Goal: Information Seeking & Learning: Find specific fact

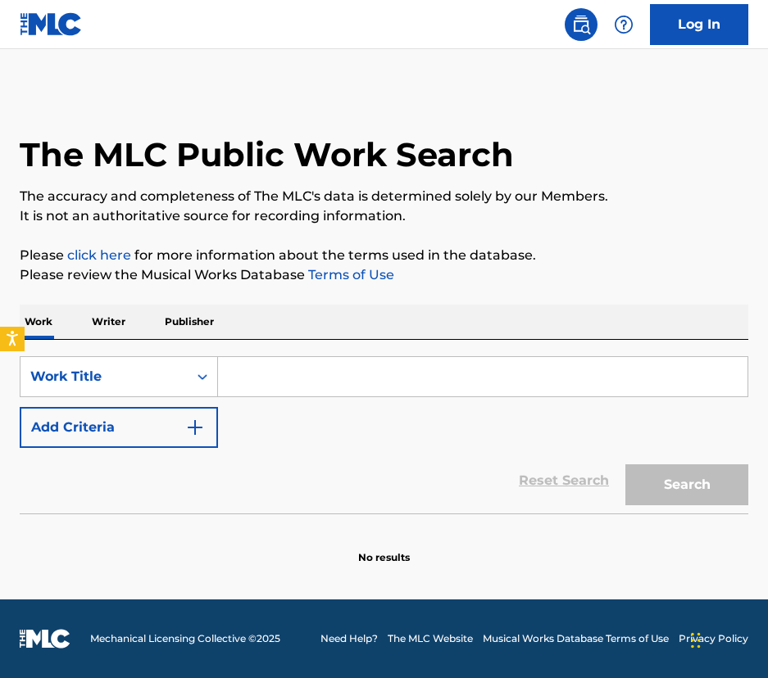
click at [292, 365] on input "Search Form" at bounding box center [482, 376] width 529 height 39
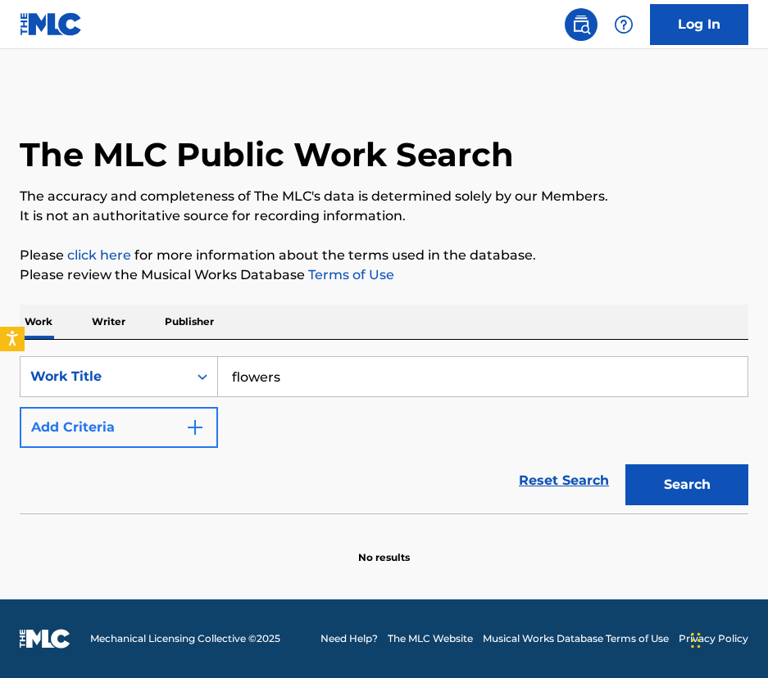
type input "flowers"
click at [197, 428] on img "Search Form" at bounding box center [195, 428] width 20 height 20
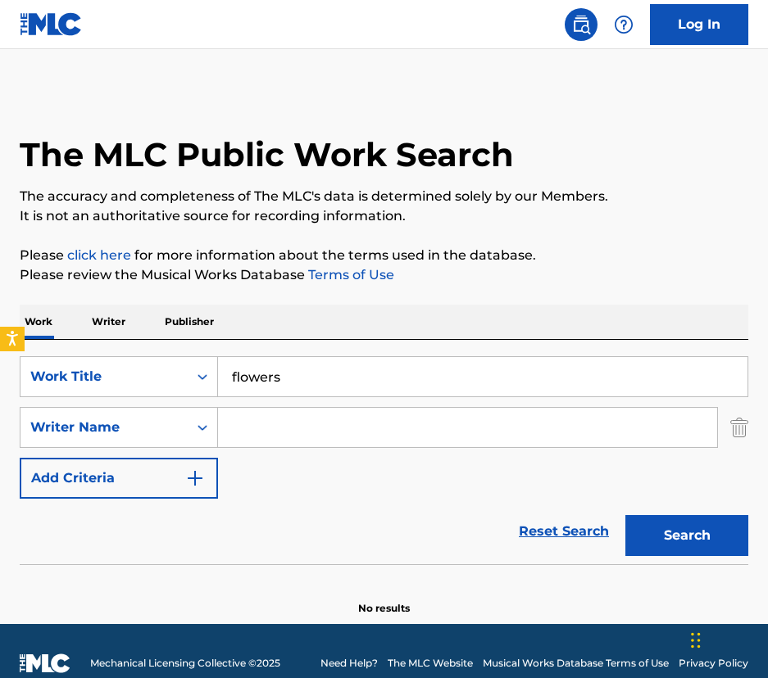
click at [260, 429] on input "Search Form" at bounding box center [467, 427] width 499 height 39
click at [625, 515] on button "Search" at bounding box center [686, 535] width 123 height 41
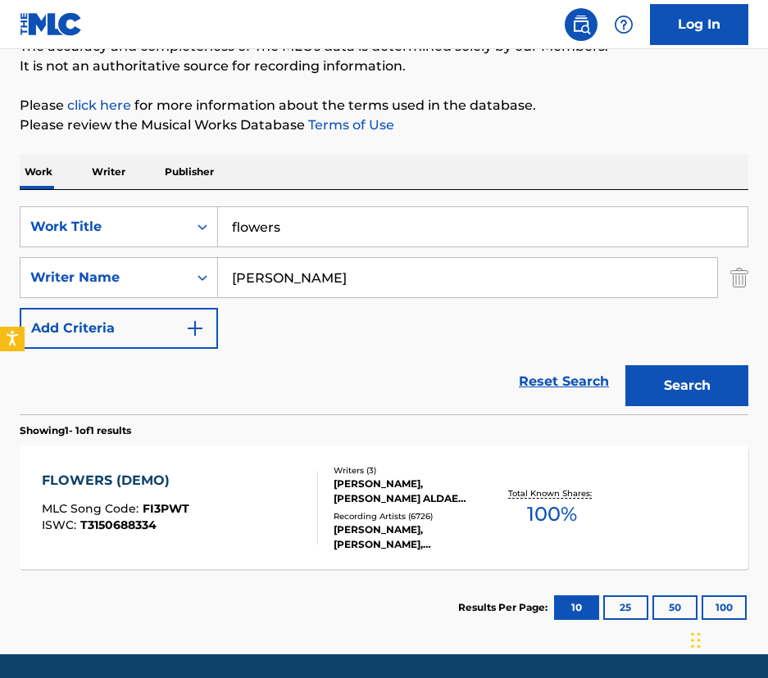
scroll to position [155, 0]
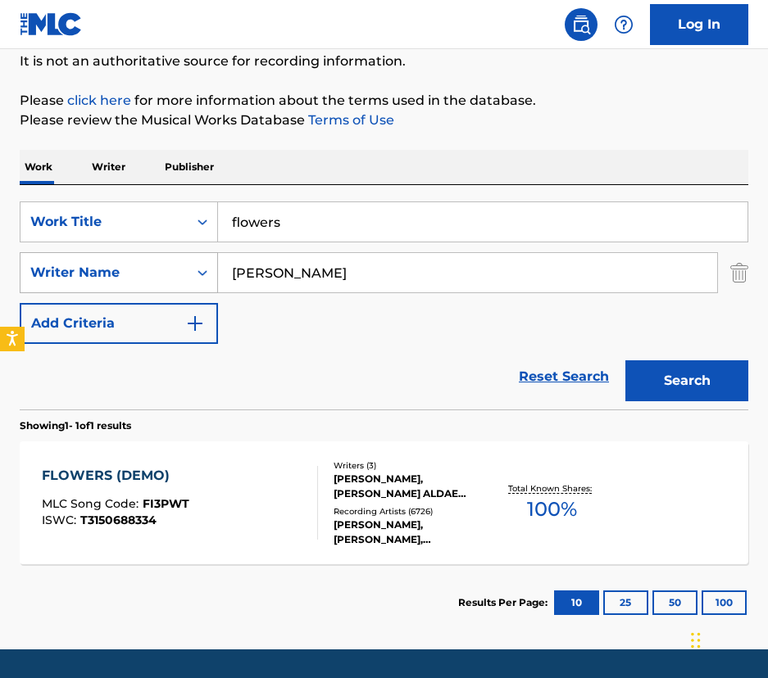
drag, startPoint x: 334, startPoint y: 270, endPoint x: 186, endPoint y: 270, distance: 148.3
click at [186, 270] on div "SearchWithCriteria69577389-e971-46d8-8611-c04342f6e2f9 Writer Name [PERSON_NAME]" at bounding box center [384, 272] width 728 height 41
type input "[PERSON_NAME]"
click at [625, 360] on button "Search" at bounding box center [686, 380] width 123 height 41
click at [548, 500] on span "100 %" at bounding box center [552, 509] width 50 height 29
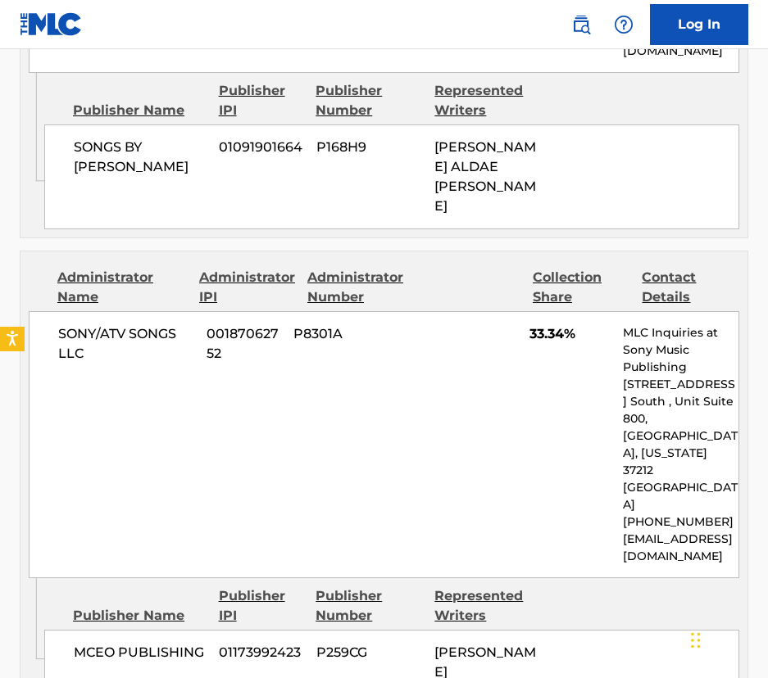
scroll to position [3458, 0]
